Goal: Information Seeking & Learning: Learn about a topic

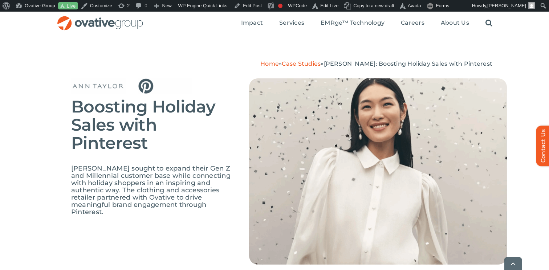
scroll to position [578, 0]
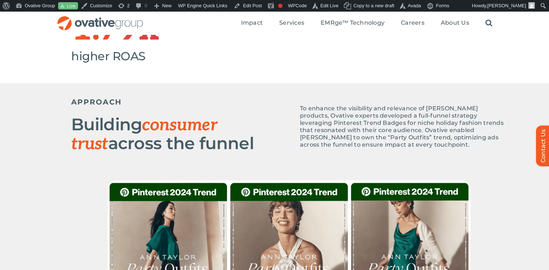
scroll to position [283, 0]
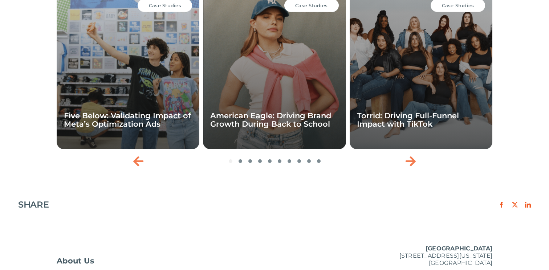
scroll to position [1080, 0]
